Goal: Understand process/instructions: Learn how to perform a task or action

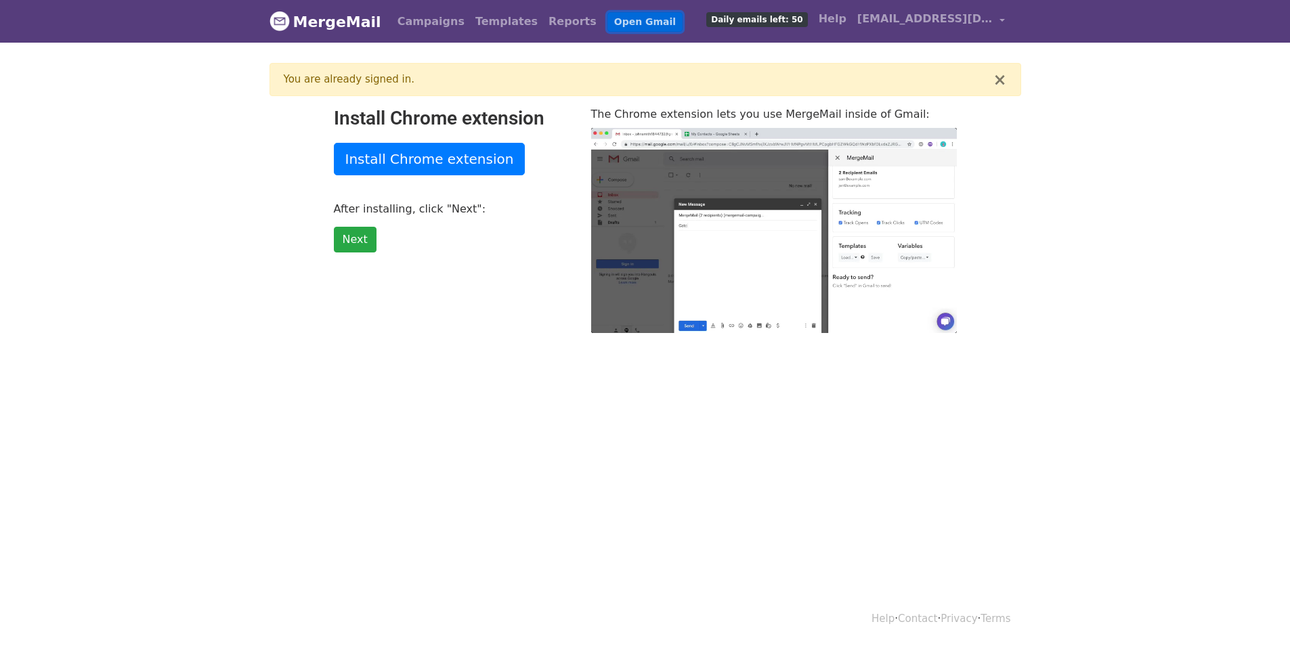
click at [607, 23] on link "Open Gmail" at bounding box center [644, 22] width 75 height 20
type input "18.59"
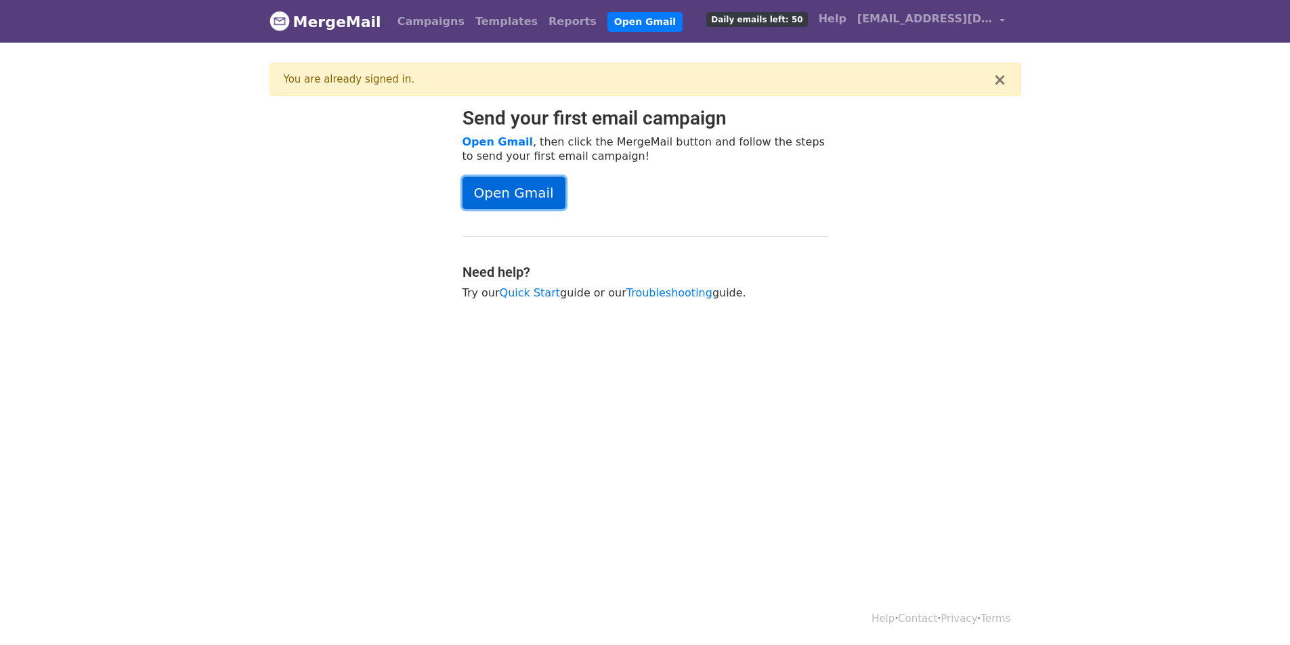
click at [511, 189] on link "Open Gmail" at bounding box center [513, 193] width 103 height 33
click at [533, 189] on link "Open Gmail" at bounding box center [513, 193] width 103 height 33
